Goal: Transaction & Acquisition: Download file/media

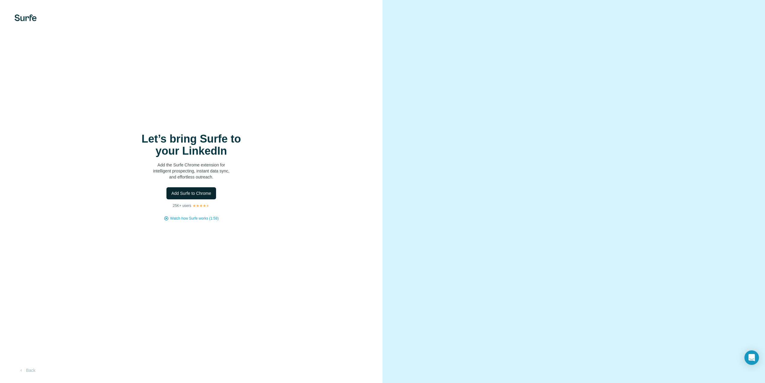
click at [206, 195] on span "Add Surfe to Chrome" at bounding box center [191, 194] width 40 height 6
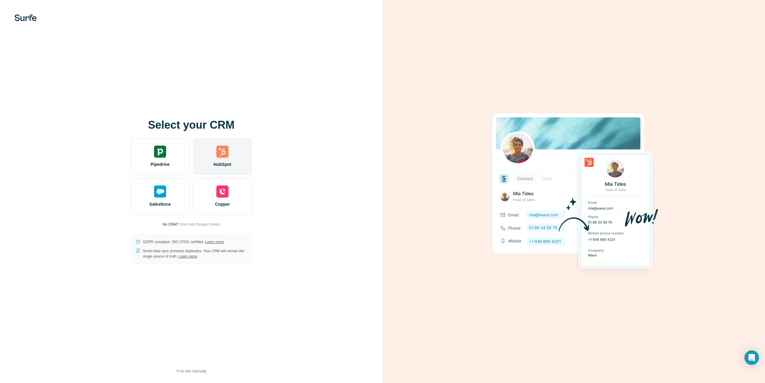
click at [228, 157] on img at bounding box center [222, 152] width 12 height 12
